Goal: Navigation & Orientation: Find specific page/section

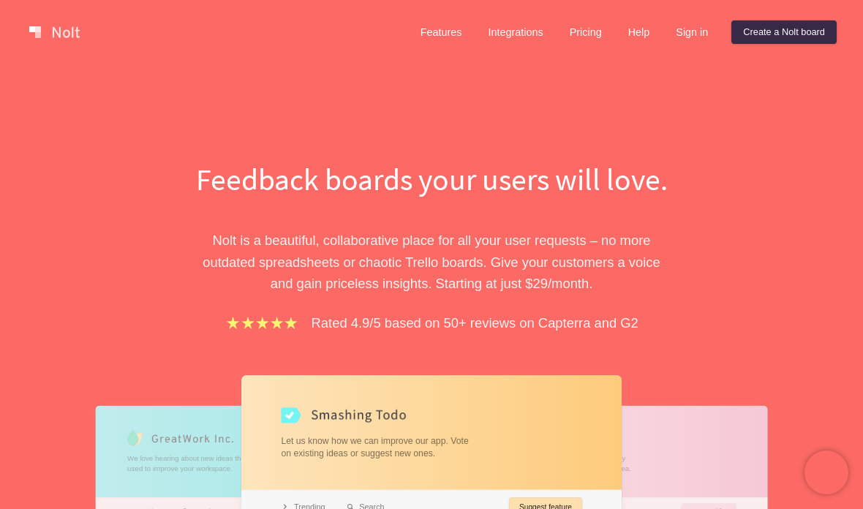
click at [583, 27] on link "Pricing" at bounding box center [586, 31] width 56 height 23
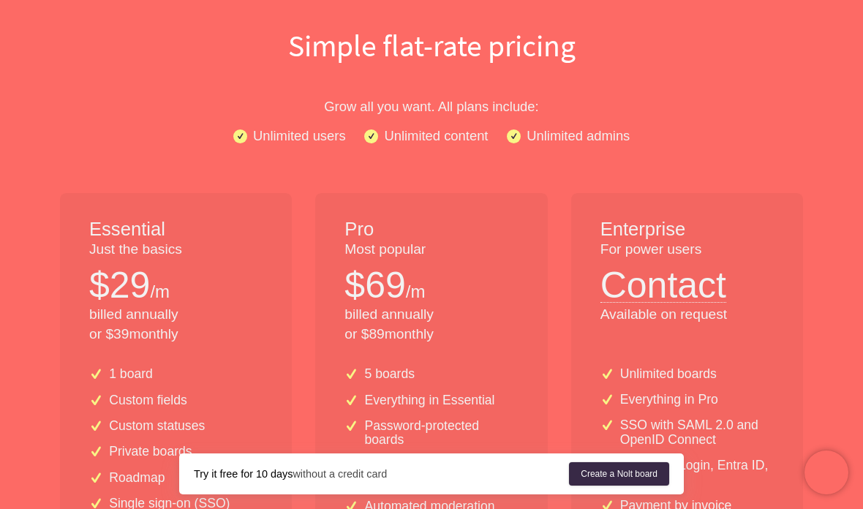
scroll to position [192, 0]
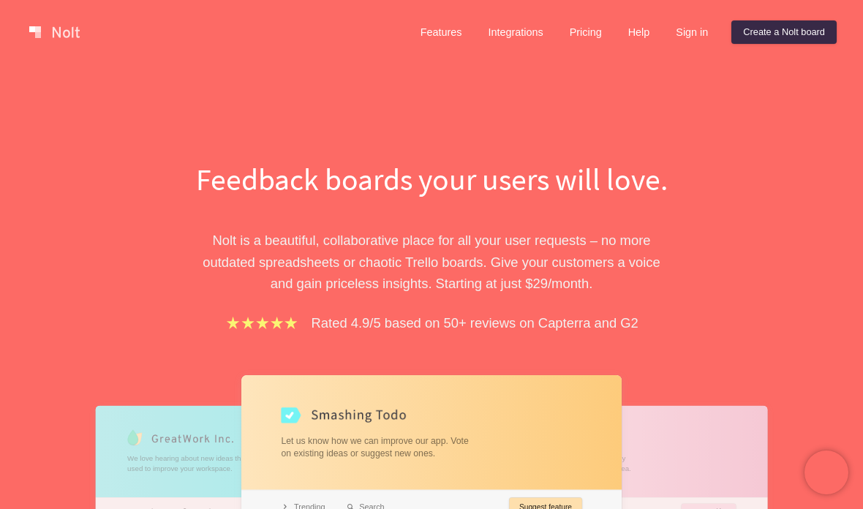
scroll to position [15, 0]
click at [626, 31] on link "Help" at bounding box center [639, 31] width 45 height 23
